Goal: Information Seeking & Learning: Learn about a topic

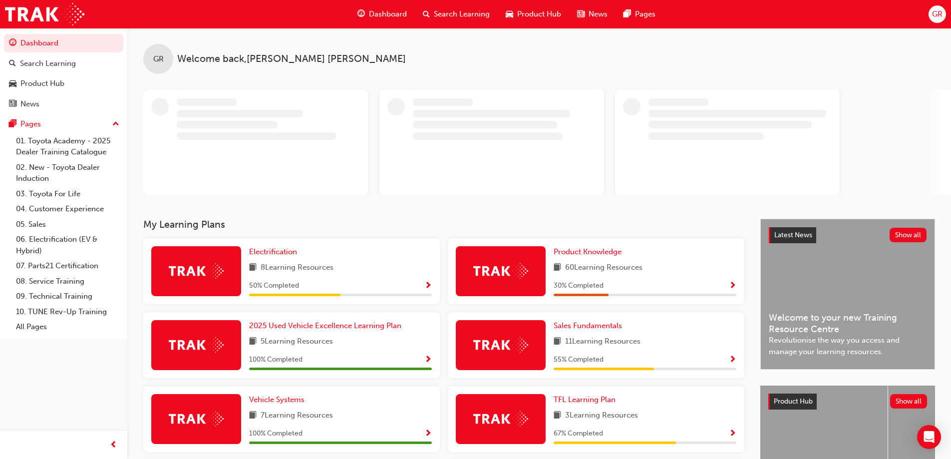
click at [526, 8] on span "Product Hub" at bounding box center [539, 13] width 44 height 11
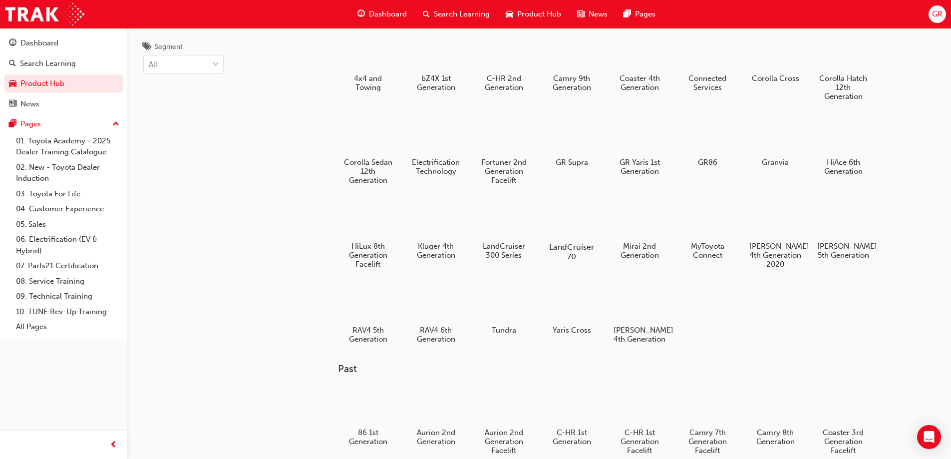
scroll to position [50, 0]
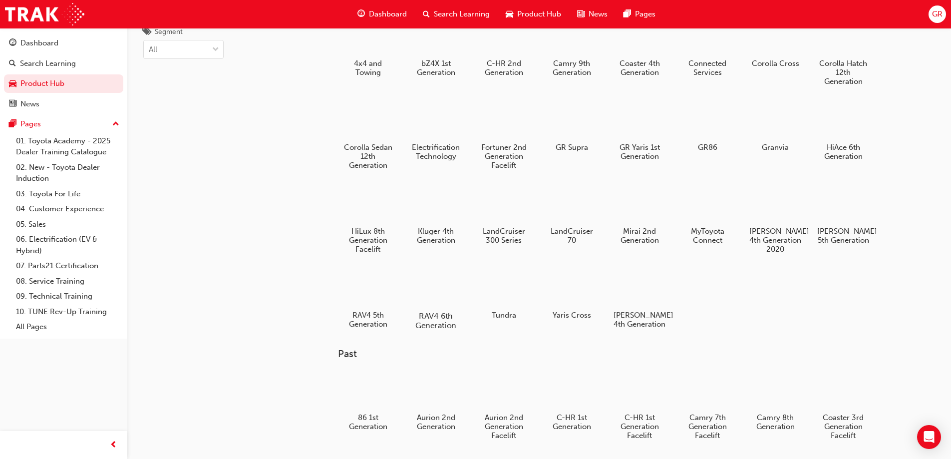
click at [444, 298] on div at bounding box center [435, 287] width 55 height 40
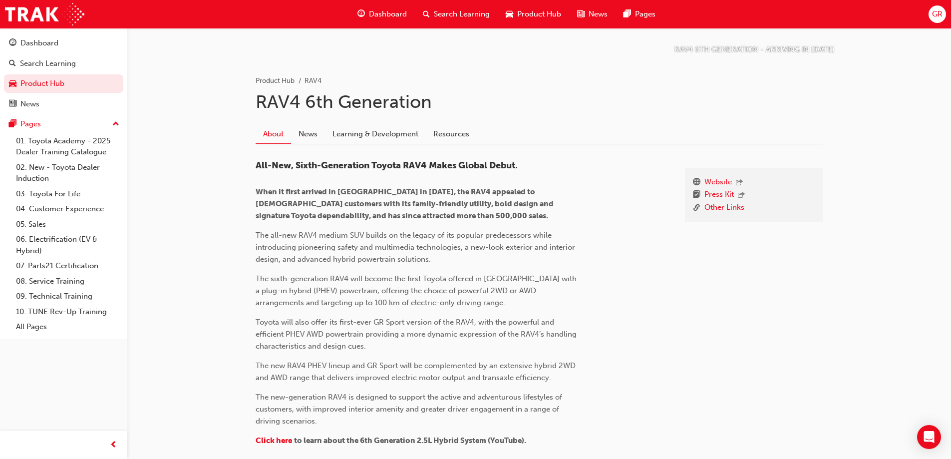
scroll to position [200, 0]
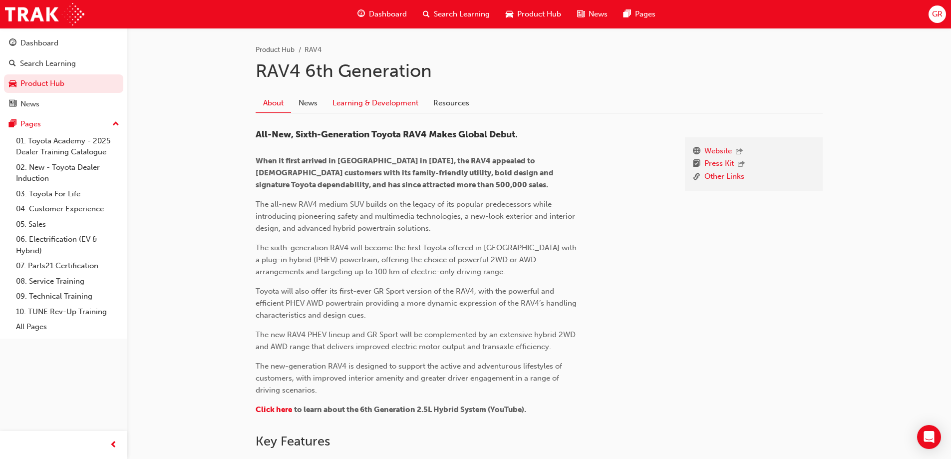
click at [397, 104] on link "Learning & Development" at bounding box center [375, 102] width 101 height 19
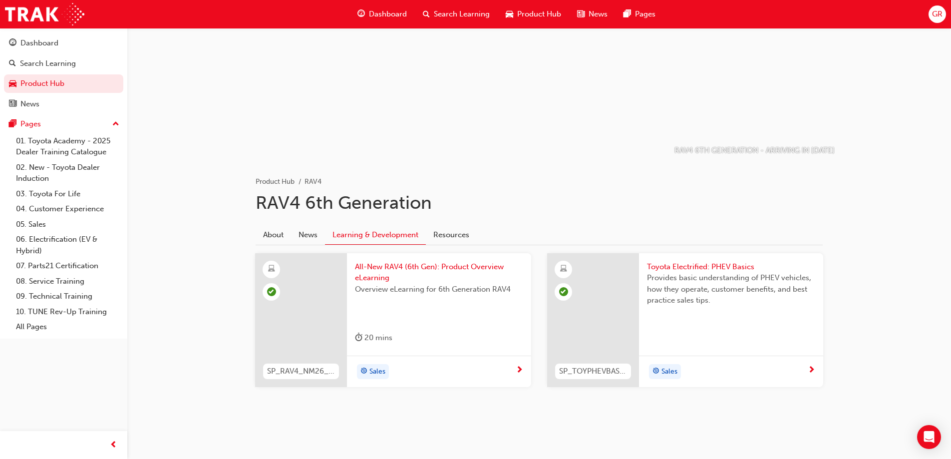
scroll to position [69, 0]
click at [313, 237] on link "News" at bounding box center [308, 233] width 34 height 19
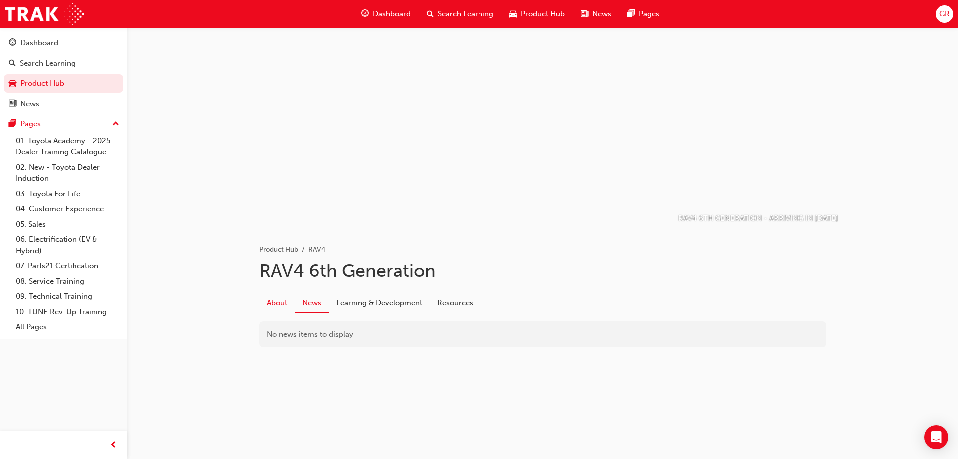
click at [275, 305] on link "About" at bounding box center [276, 302] width 35 height 19
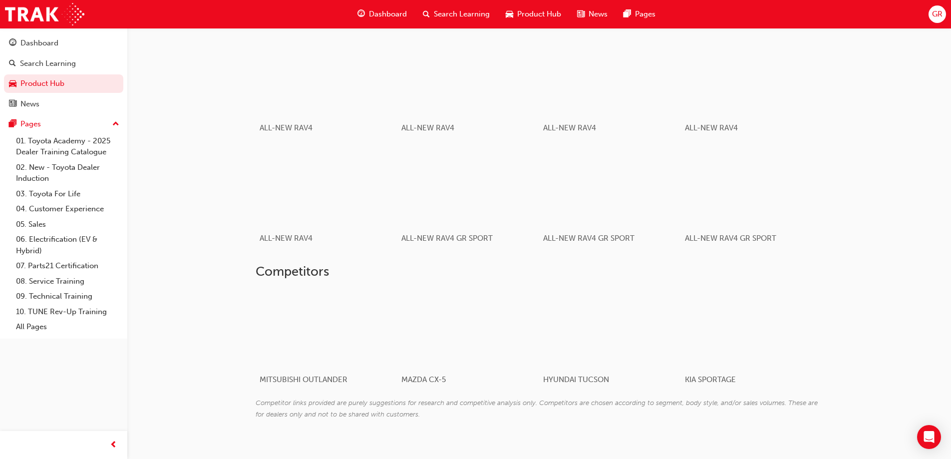
scroll to position [590, 0]
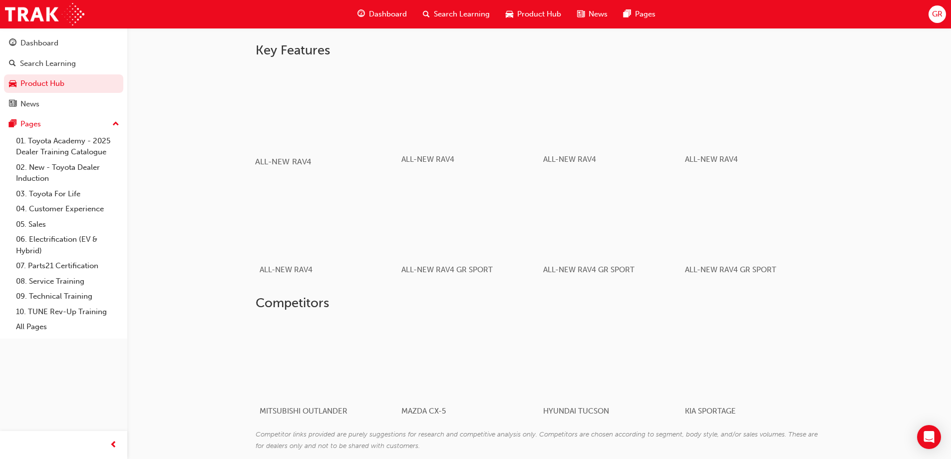
click at [304, 164] on span "ALL-NEW RAV4" at bounding box center [283, 161] width 56 height 9
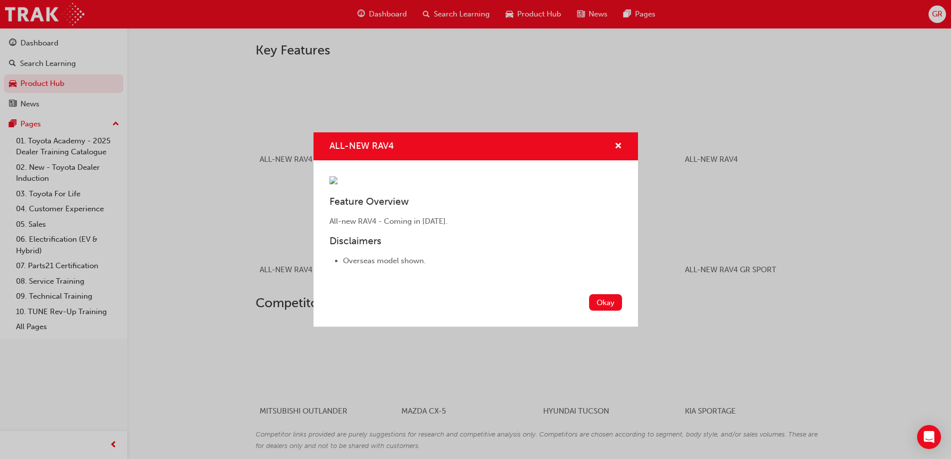
click at [622, 132] on div "ALL-NEW RAV4" at bounding box center [475, 146] width 324 height 28
click at [618, 142] on span "cross-icon" at bounding box center [617, 146] width 7 height 9
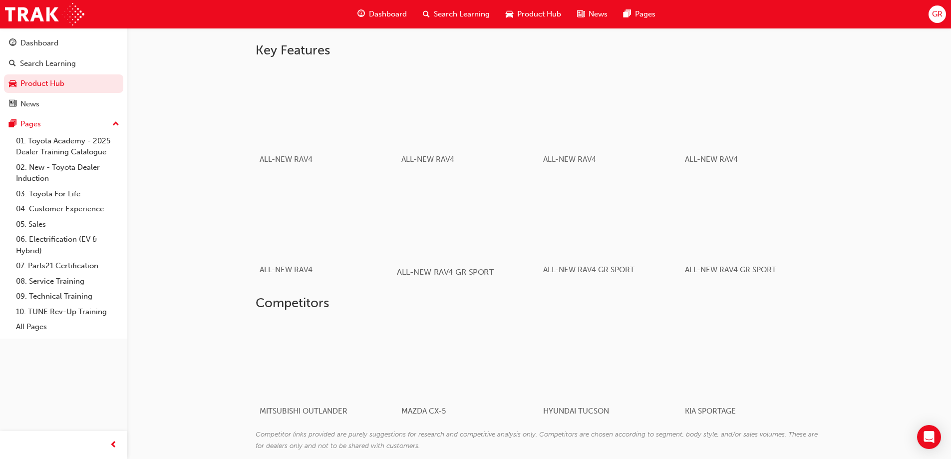
click at [472, 267] on span "ALL-NEW RAV4 GR SPORT" at bounding box center [445, 271] width 97 height 9
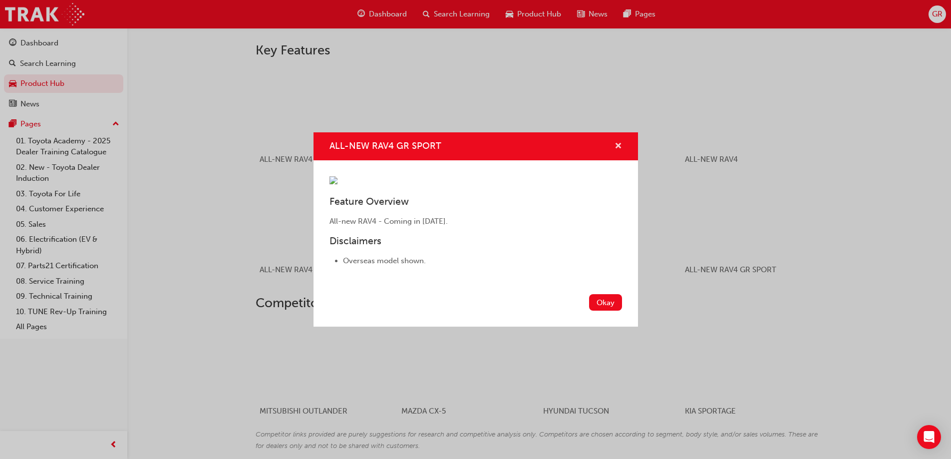
click at [618, 142] on span "cross-icon" at bounding box center [617, 146] width 7 height 9
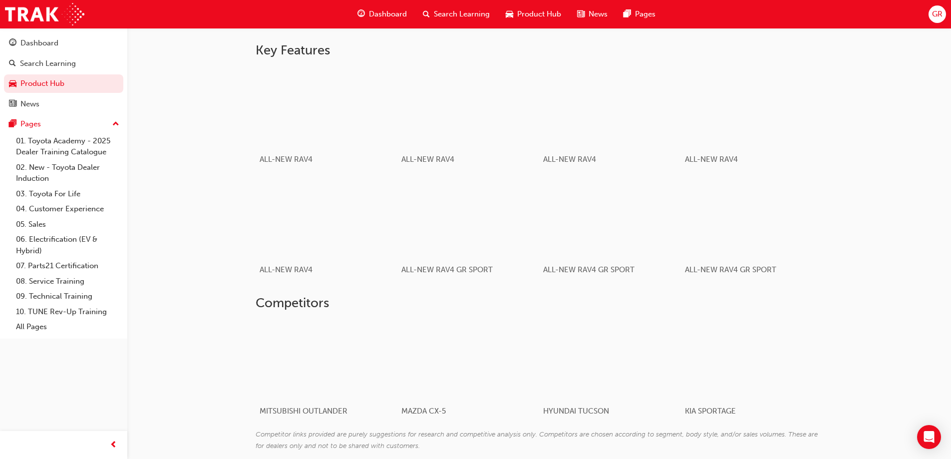
click at [515, 14] on div "Product Hub" at bounding box center [532, 14] width 71 height 20
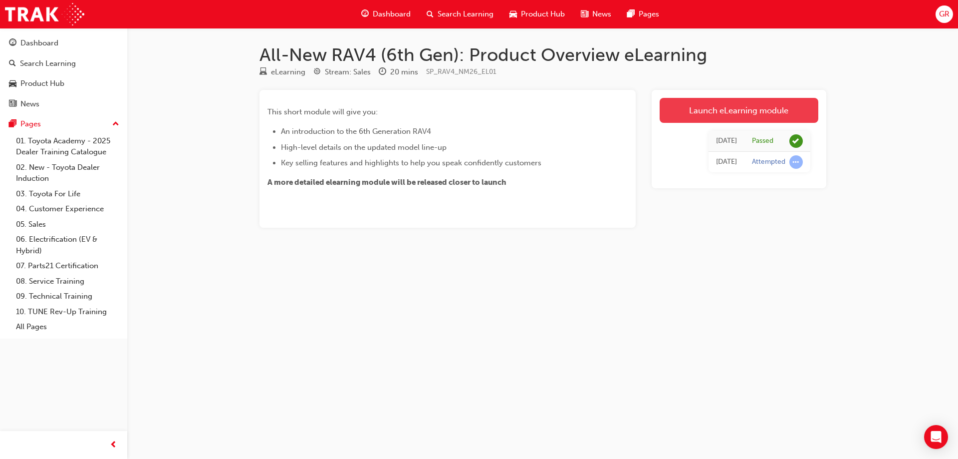
click at [688, 112] on link "Launch eLearning module" at bounding box center [739, 110] width 159 height 25
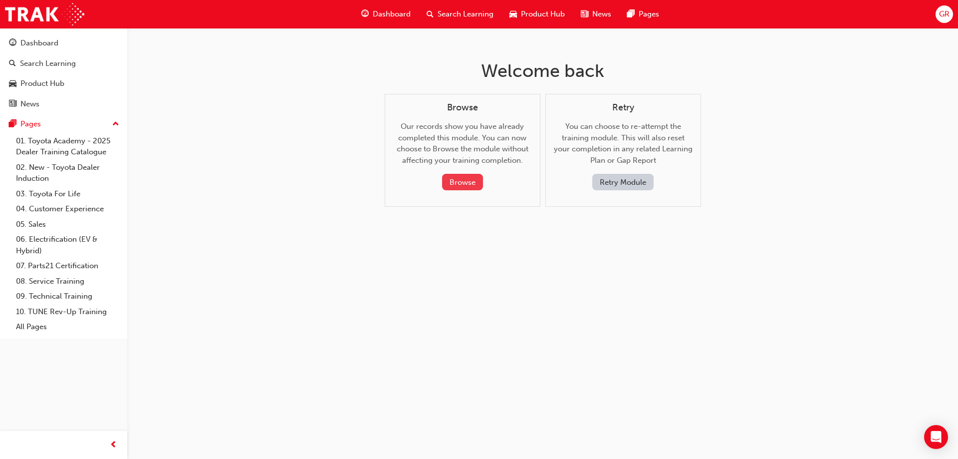
click at [475, 184] on button "Browse" at bounding box center [462, 182] width 41 height 16
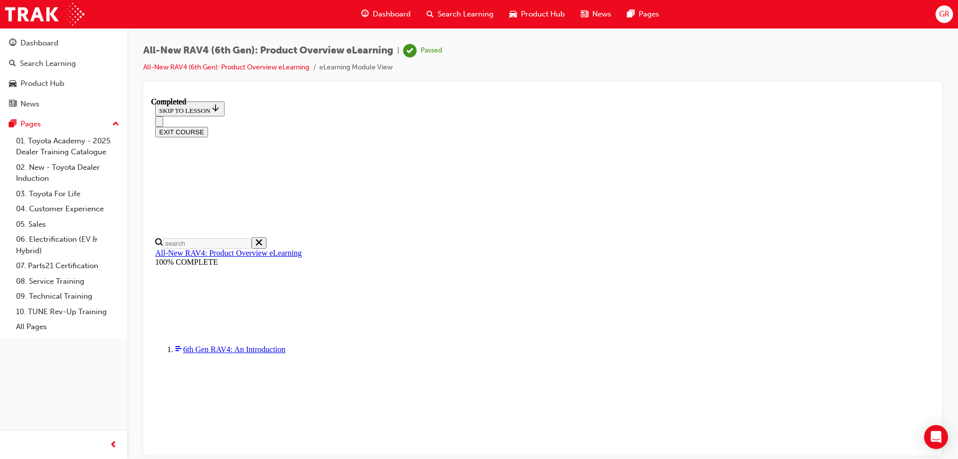
scroll to position [309, 0]
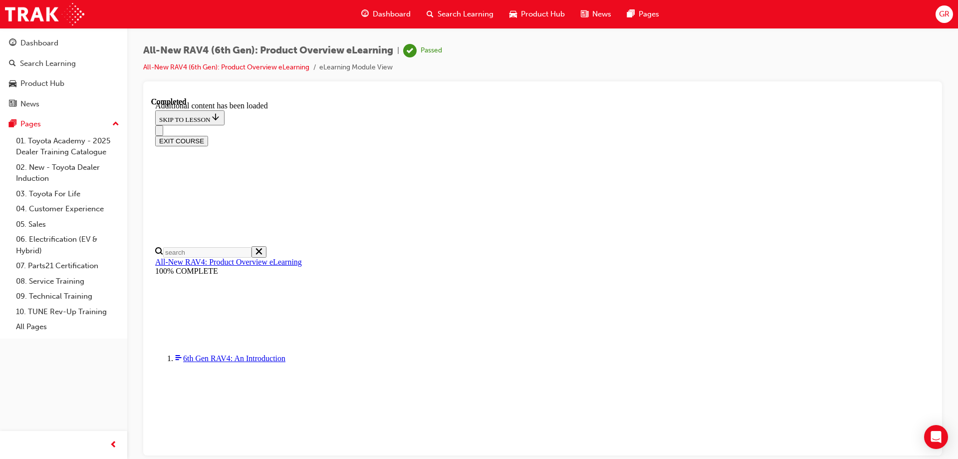
scroll to position [1443, 0]
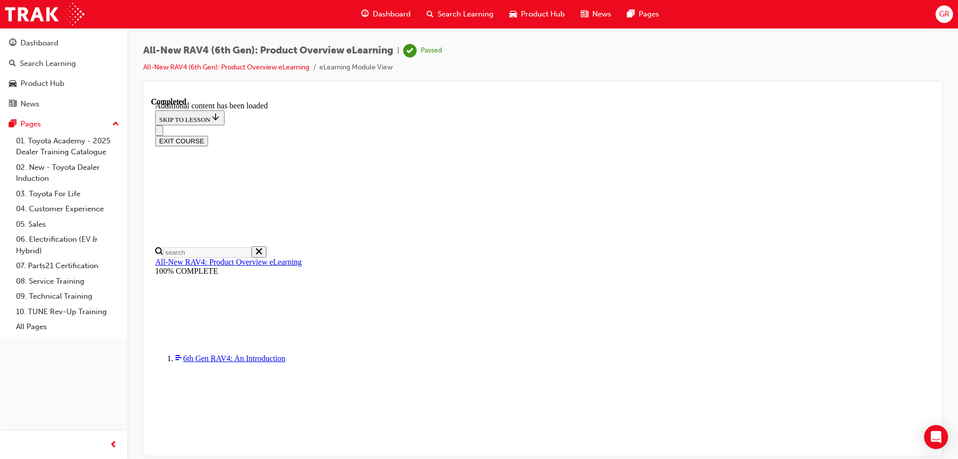
scroll to position [1307, 0]
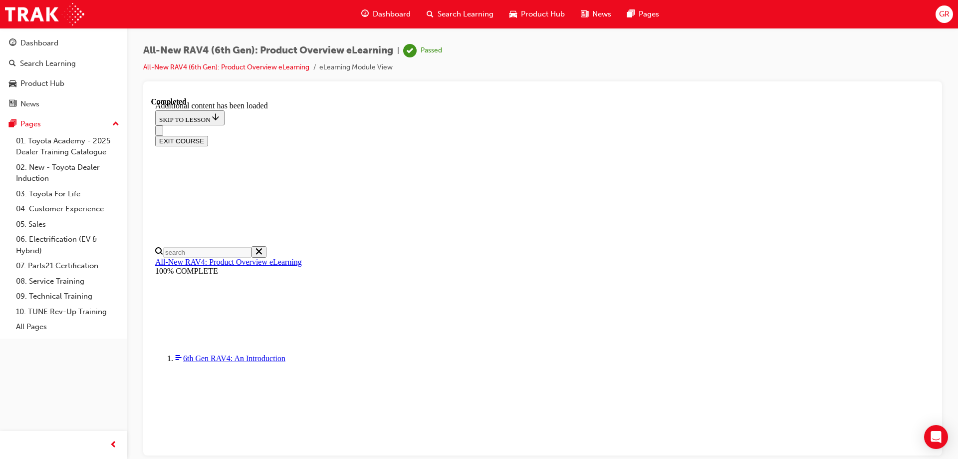
drag, startPoint x: 448, startPoint y: 330, endPoint x: 514, endPoint y: 348, distance: 68.7
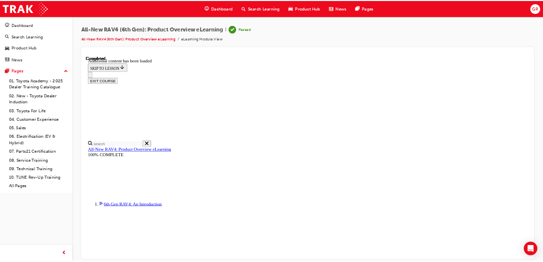
scroll to position [334, 0]
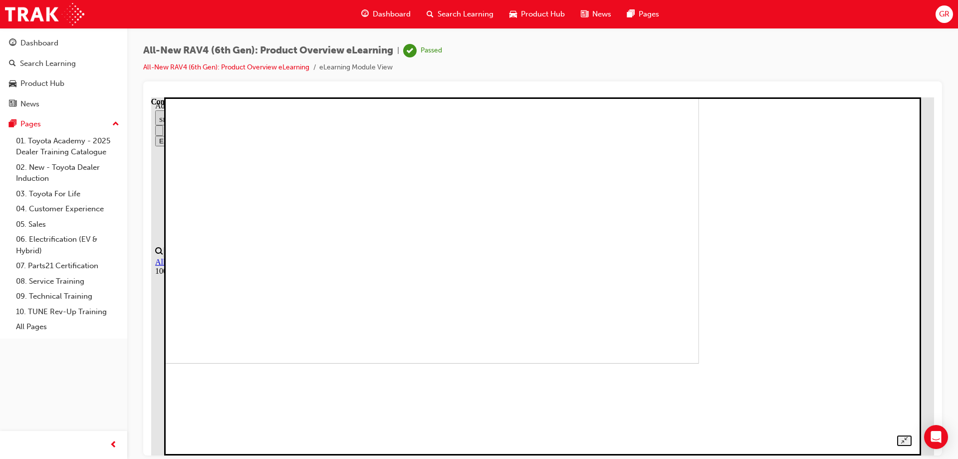
click at [624, 190] on img at bounding box center [337, 184] width 723 height 358
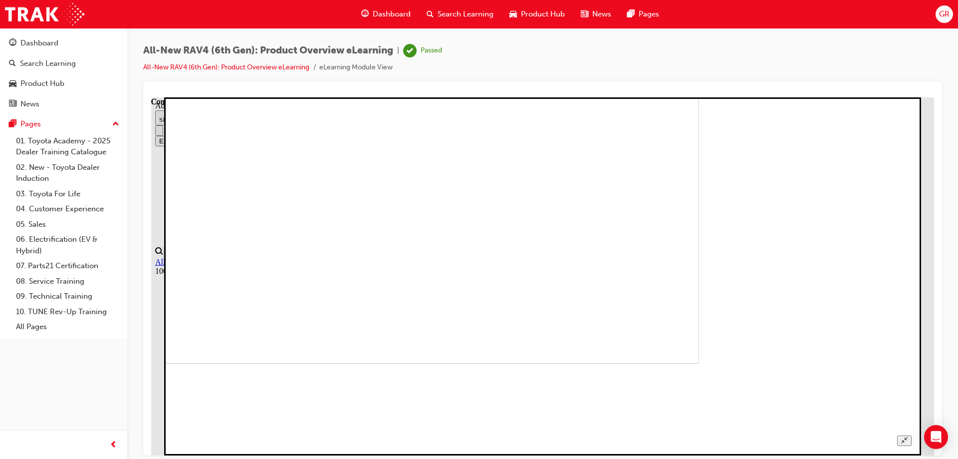
click at [697, 87] on div at bounding box center [542, 268] width 799 height 374
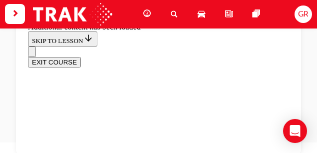
scroll to position [412, 0]
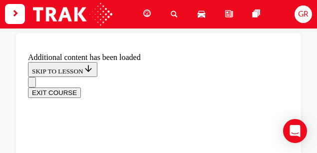
scroll to position [455, 0]
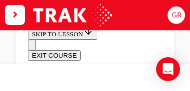
scroll to position [579, 0]
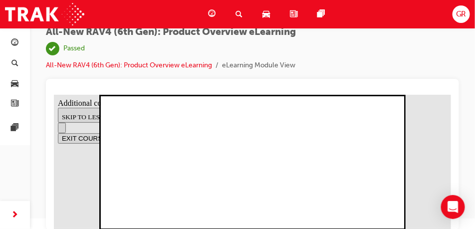
scroll to position [609, 0]
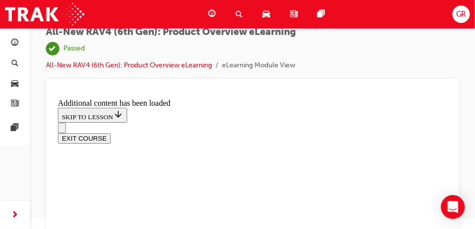
scroll to position [733, 0]
click at [349, 69] on div "All-New RAV4 (6th Gen): Product Overview eLearning | Passed All-New RAV4 (6th G…" at bounding box center [252, 52] width 413 height 52
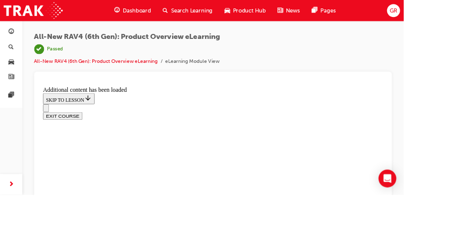
scroll to position [727, 0]
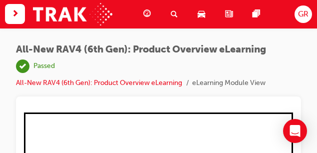
scroll to position [728, 0]
drag, startPoint x: 197, startPoint y: 88, endPoint x: 148, endPoint y: 99, distance: 50.6
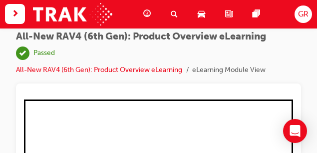
scroll to position [33, 0]
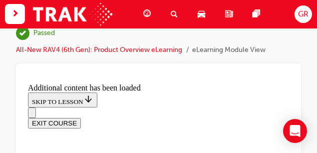
drag, startPoint x: 185, startPoint y: 91, endPoint x: 190, endPoint y: 61, distance: 30.8
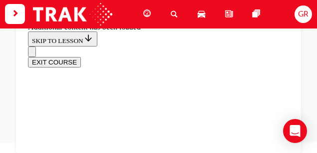
scroll to position [628, 0]
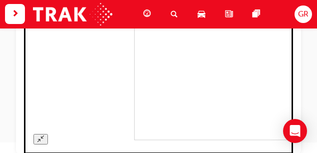
click at [145, 84] on img at bounding box center [253, 72] width 239 height 135
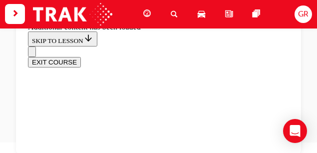
click at [3, 12] on div "Dashboard Search Learning Product Hub News Pages GR" at bounding box center [158, 14] width 317 height 28
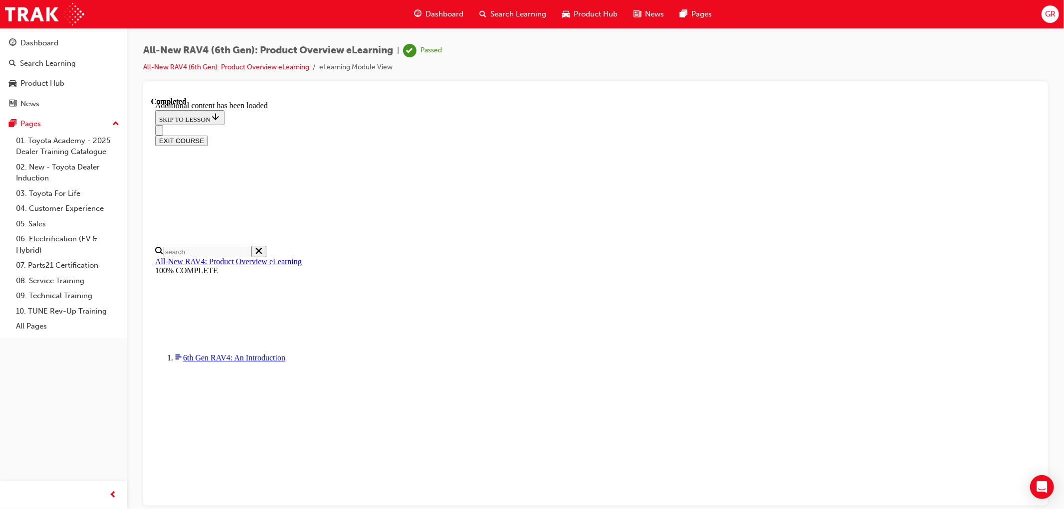
scroll to position [600, 0]
